Goal: Check status

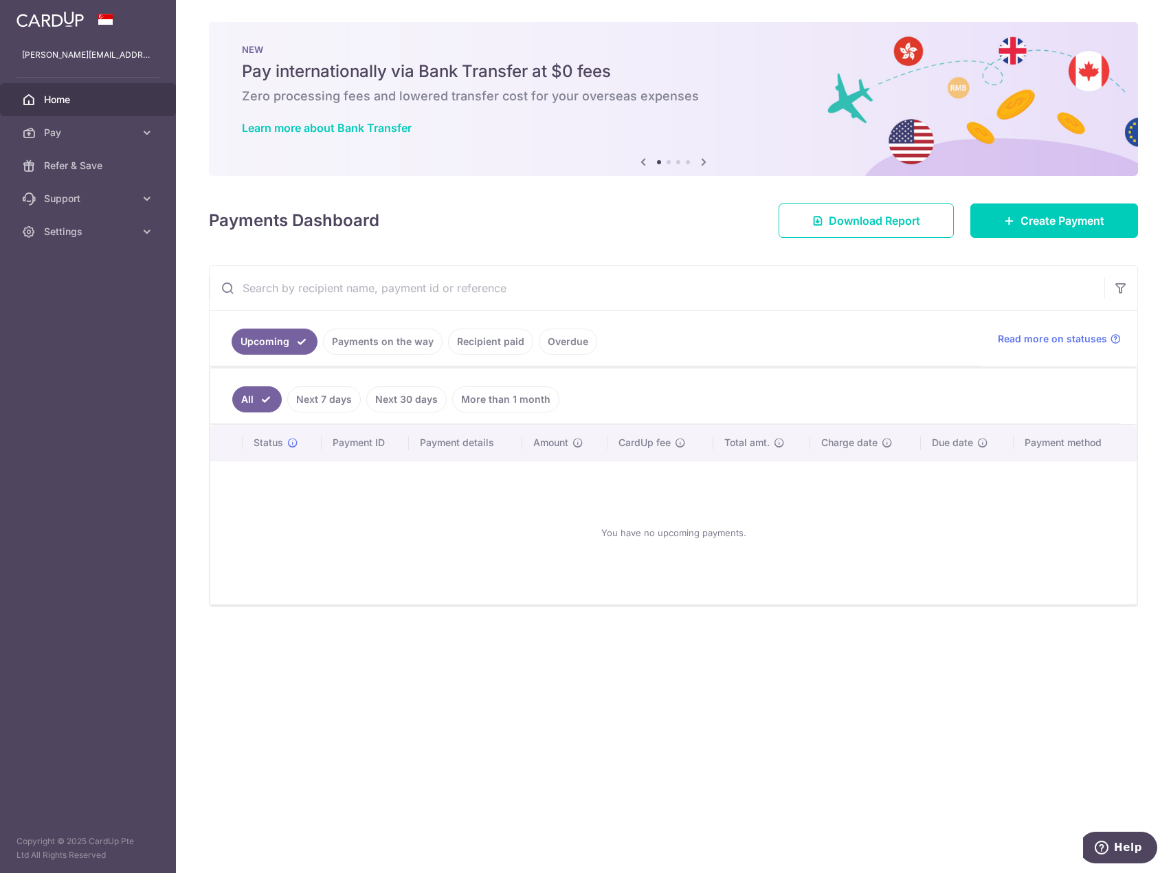
click at [505, 346] on link "Recipient paid" at bounding box center [490, 342] width 85 height 26
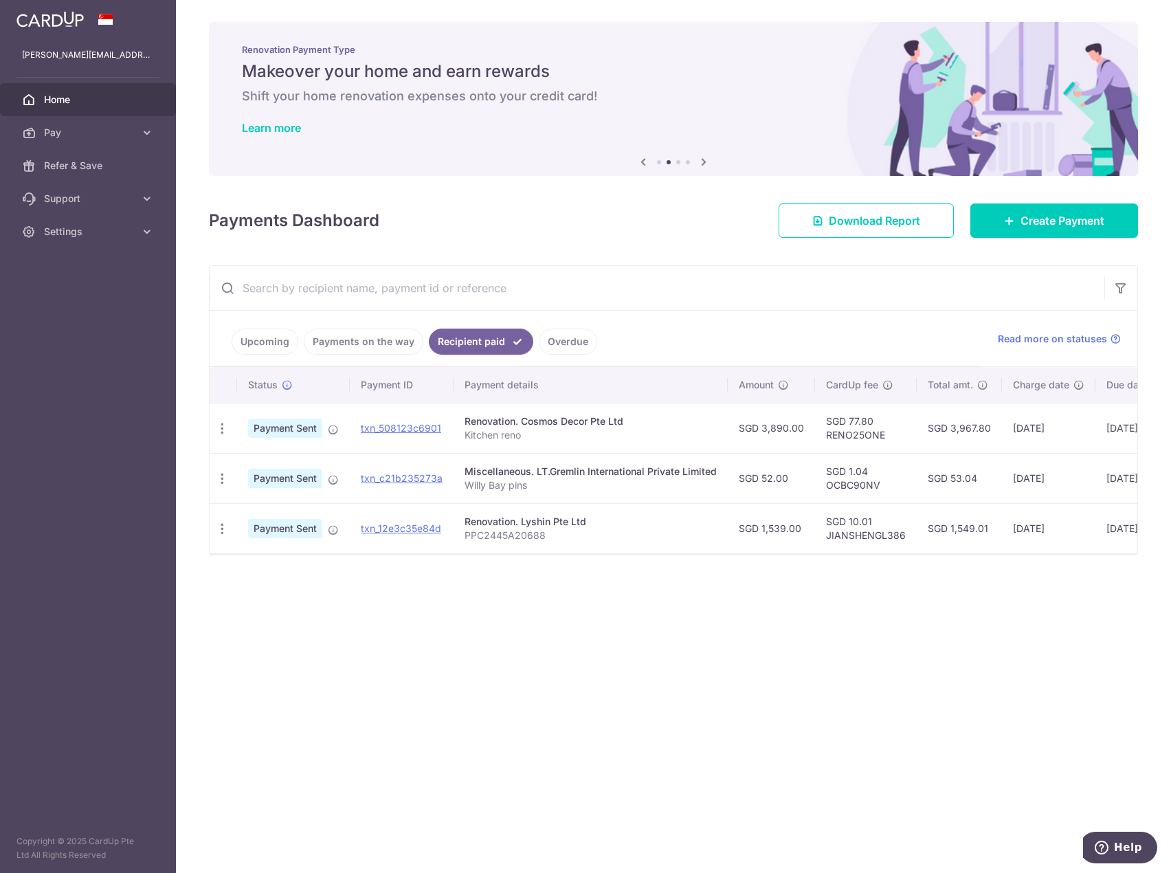
click at [551, 428] on div "Renovation. Cosmos Decor Pte Ltd" at bounding box center [591, 422] width 252 height 14
click at [406, 423] on link "txn_508123c6901" at bounding box center [401, 428] width 80 height 12
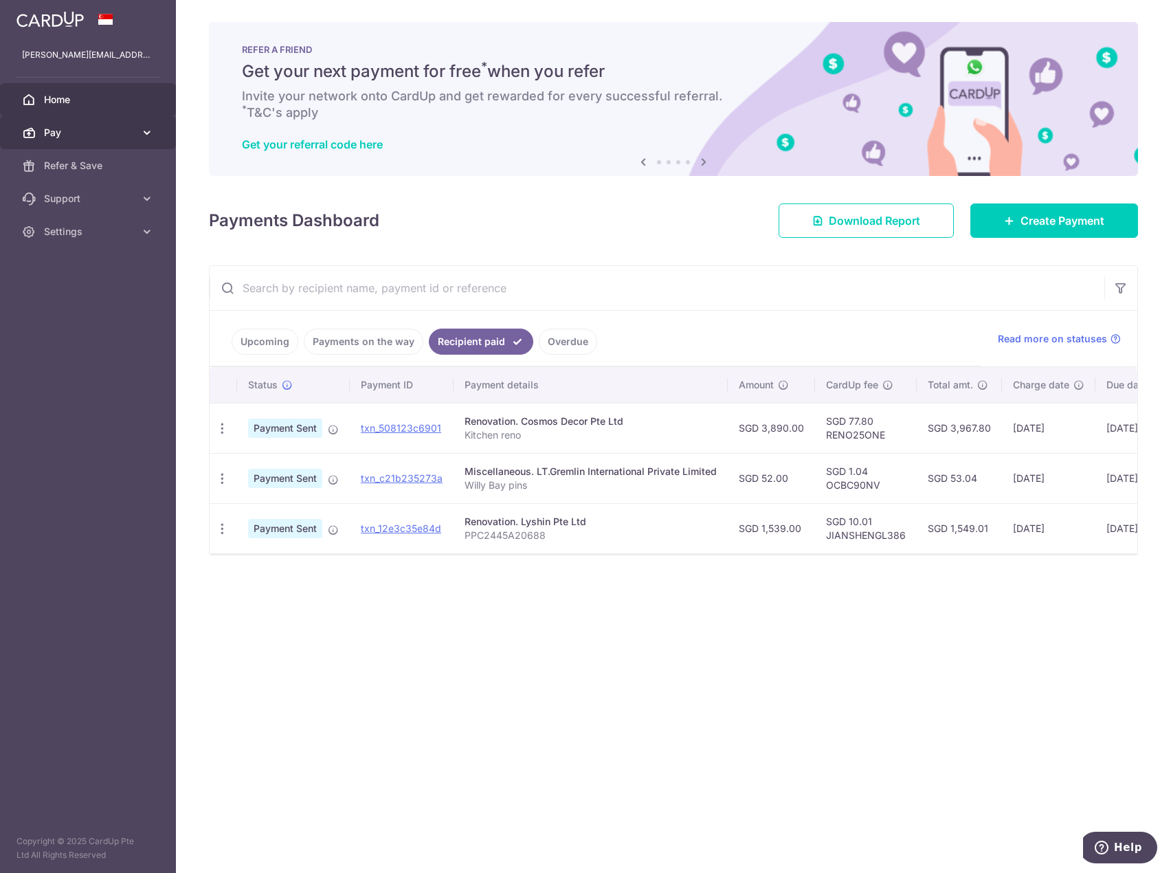
click at [102, 136] on span "Pay" at bounding box center [89, 133] width 91 height 14
click at [84, 160] on span "Payments" at bounding box center [89, 166] width 91 height 14
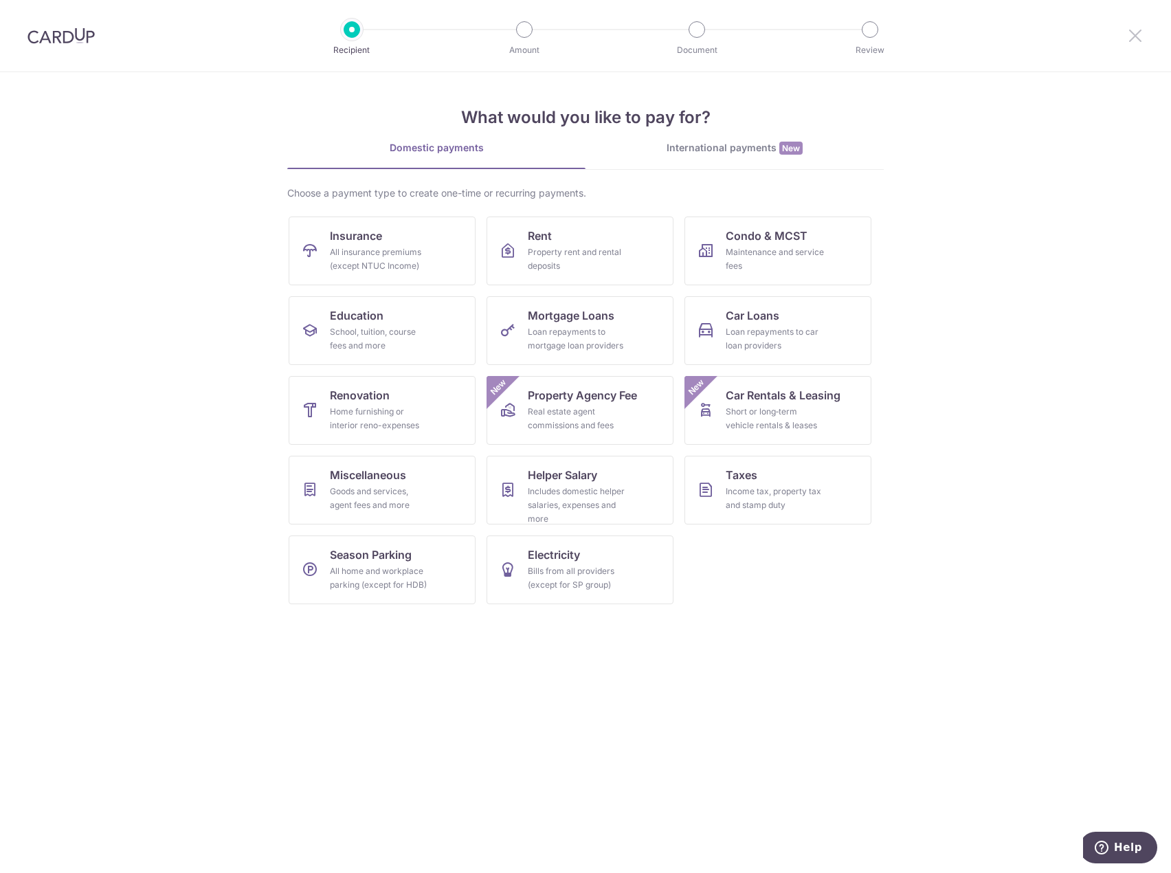
click at [1132, 36] on icon at bounding box center [1135, 35] width 16 height 17
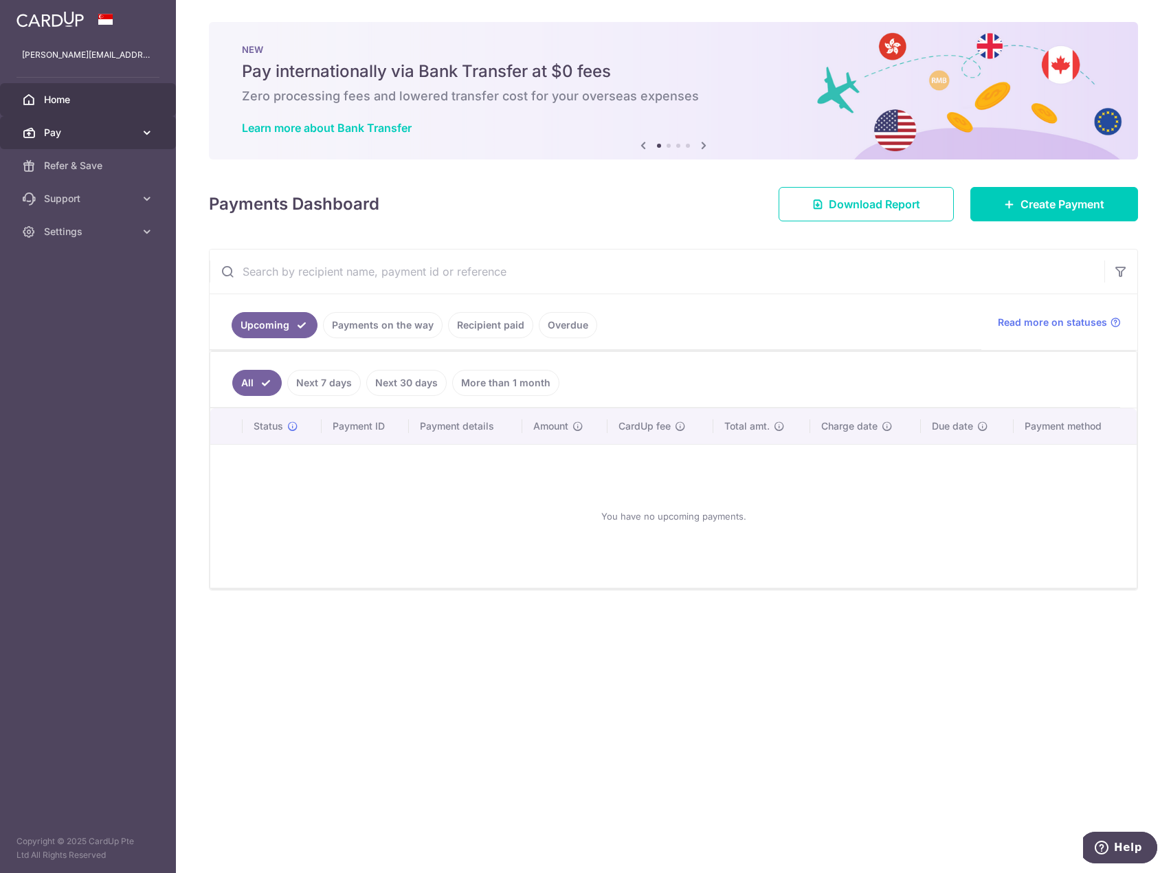
click at [148, 139] on icon at bounding box center [147, 133] width 14 height 14
click at [542, 195] on div "Payments Dashboard Download Report Create Payment" at bounding box center [673, 201] width 929 height 40
